Goal: Transaction & Acquisition: Book appointment/travel/reservation

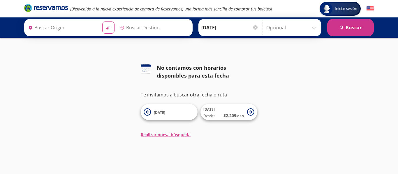
type input "Toluca, [GEOGRAPHIC_DATA]"
type input "[GEOGRAPHIC_DATA], [GEOGRAPHIC_DATA]"
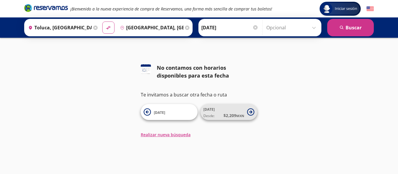
click at [234, 112] on span "[DATE] Desde: $ 2,209 MXN" at bounding box center [223, 112] width 41 height 13
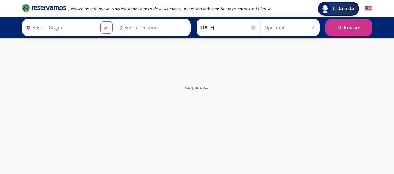
type input "[GEOGRAPHIC_DATA], [GEOGRAPHIC_DATA]"
type input "Toluca, [GEOGRAPHIC_DATA]"
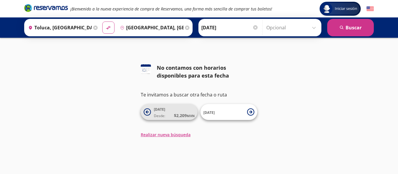
click at [176, 114] on span "$ 2,209 MXN" at bounding box center [184, 116] width 21 height 6
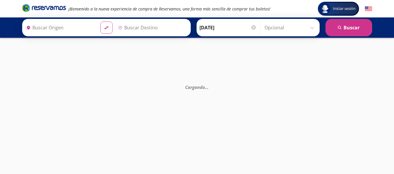
type input "Toluca, [GEOGRAPHIC_DATA]"
type input "[GEOGRAPHIC_DATA], [GEOGRAPHIC_DATA]"
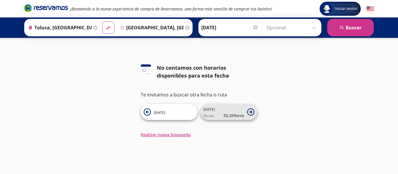
click at [234, 114] on span "$ 2,209 MXN" at bounding box center [233, 116] width 21 height 6
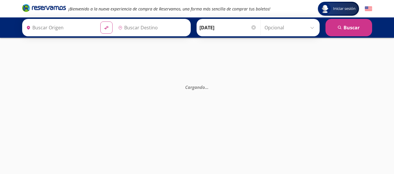
type input "[GEOGRAPHIC_DATA], [GEOGRAPHIC_DATA]"
type input "Toluca, [GEOGRAPHIC_DATA]"
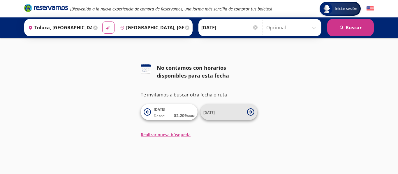
click at [250, 110] on icon at bounding box center [250, 112] width 7 height 7
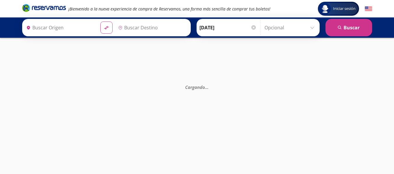
type input "[GEOGRAPHIC_DATA], [GEOGRAPHIC_DATA]"
type input "Toluca, [GEOGRAPHIC_DATA]"
